Goal: Navigation & Orientation: Find specific page/section

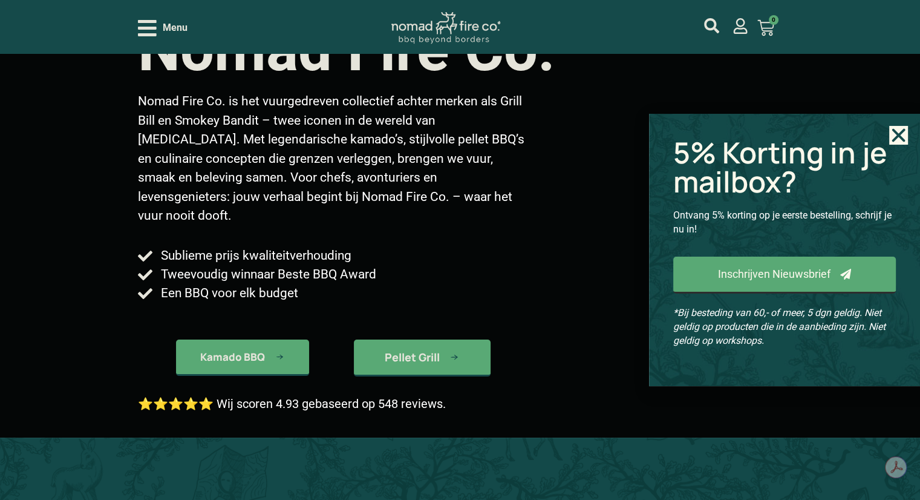
scroll to position [111, 0]
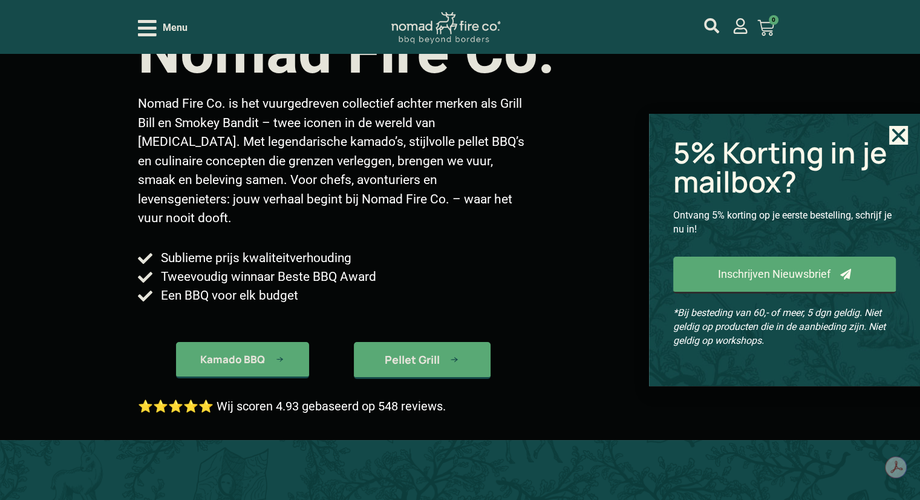
click at [142, 47] on div "Menu Geen producten in je winkelwagen. € 0,00 0 Winkelwagen" at bounding box center [460, 26] width 644 height 53
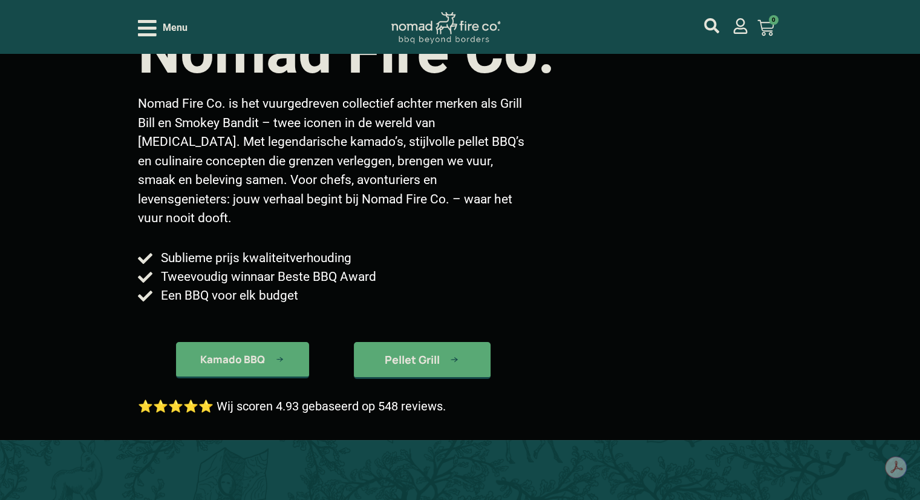
click at [148, 25] on icon "Open/Close Menu" at bounding box center [147, 28] width 19 height 21
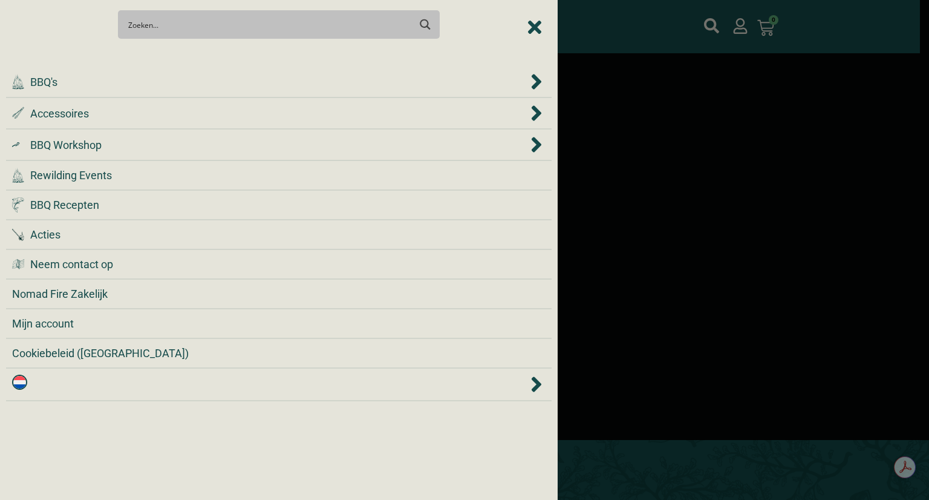
click at [635, 235] on div at bounding box center [464, 250] width 929 height 500
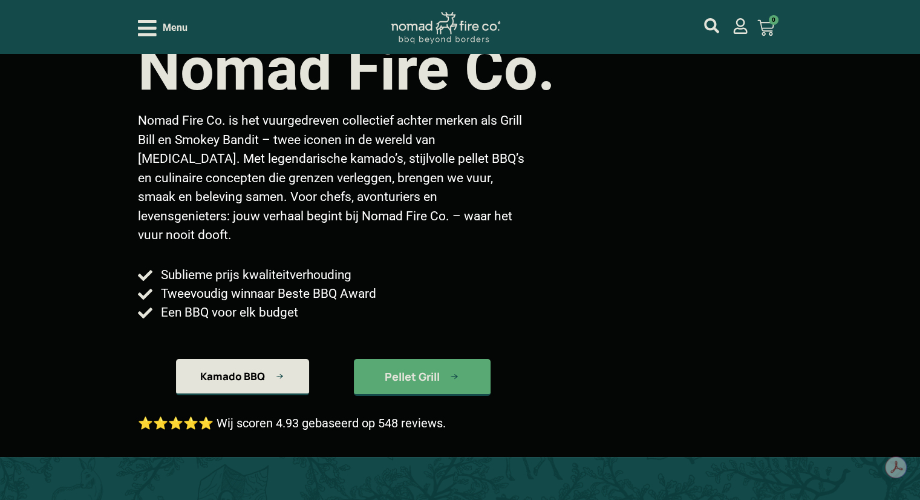
scroll to position [94, 0]
click at [280, 370] on icon "kamado bbq" at bounding box center [280, 375] width 10 height 10
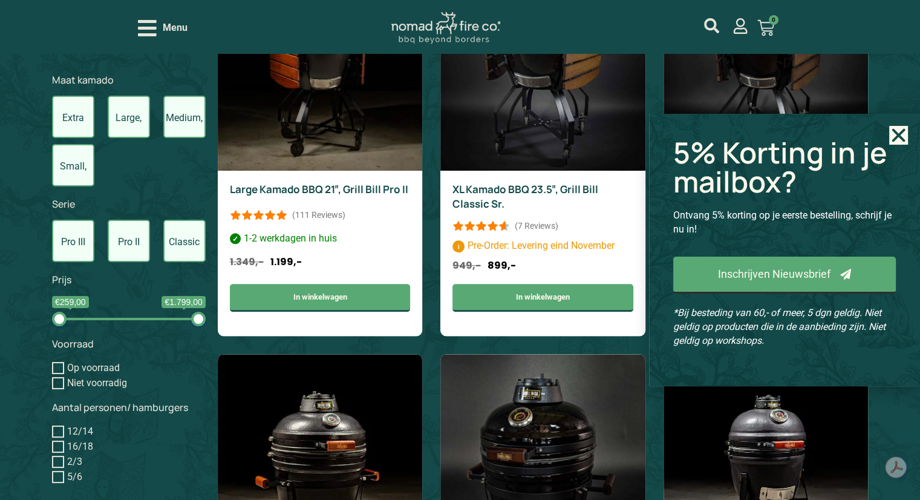
scroll to position [1134, 0]
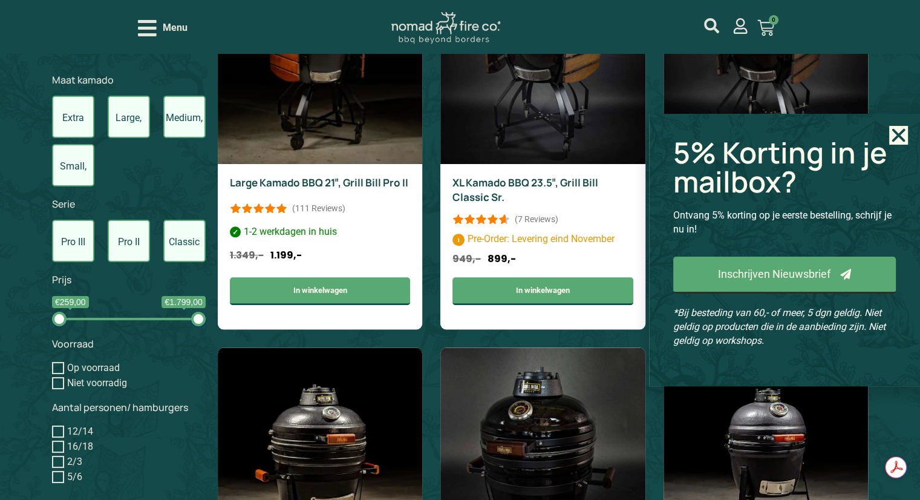
click at [898, 135] on use "Close" at bounding box center [898, 134] width 13 height 13
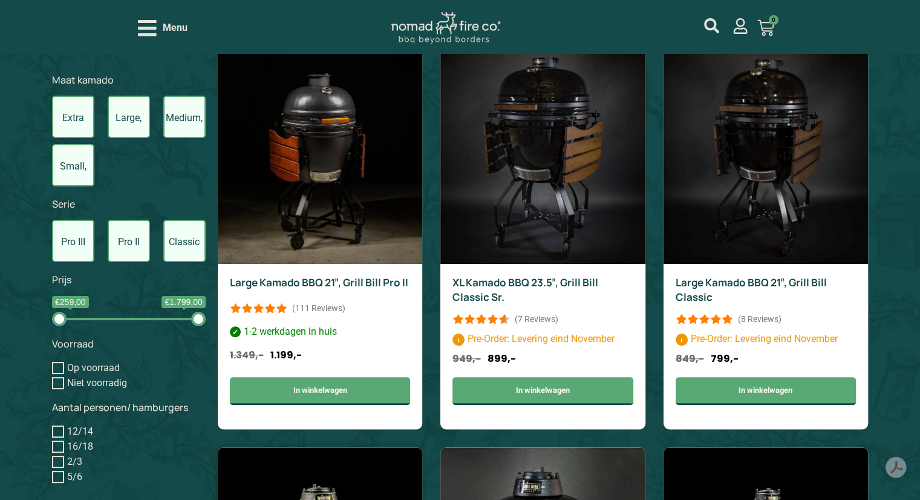
scroll to position [1010, 0]
